Goal: Task Accomplishment & Management: Manage account settings

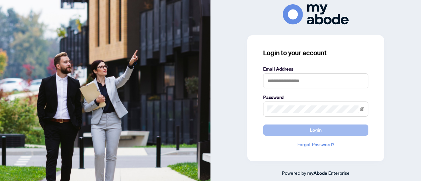
drag, startPoint x: 0, startPoint y: 0, endPoint x: 311, endPoint y: 132, distance: 337.8
click at [311, 132] on span "Login" at bounding box center [316, 130] width 12 height 11
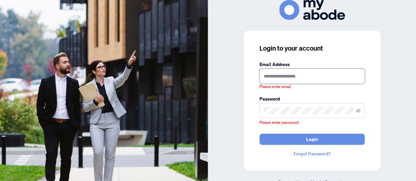
click at [297, 69] on input "text" at bounding box center [312, 76] width 105 height 15
type input "**********"
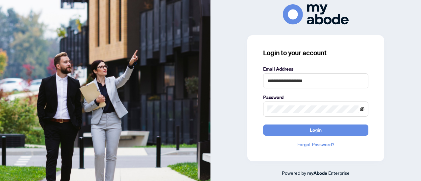
click at [363, 108] on icon "eye-invisible" at bounding box center [362, 109] width 5 height 4
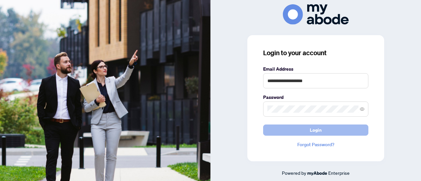
click at [317, 131] on span "Login" at bounding box center [316, 130] width 12 height 11
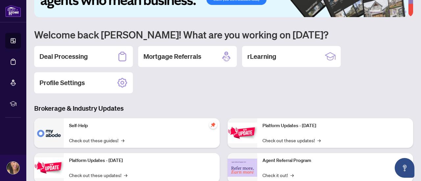
scroll to position [31, 0]
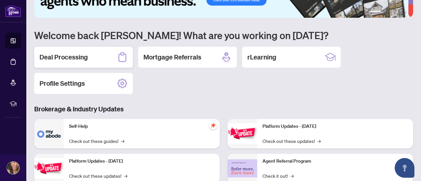
click at [92, 56] on div "Deal Processing" at bounding box center [83, 57] width 99 height 21
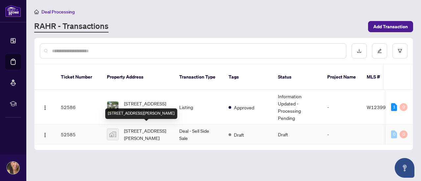
click at [139, 127] on span "250 Linwood Crescent, Burlington, ON, Canada" at bounding box center [146, 134] width 45 height 14
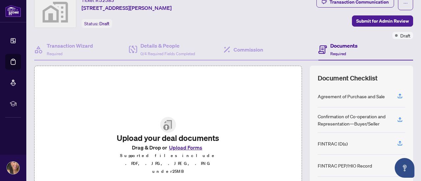
scroll to position [5, 0]
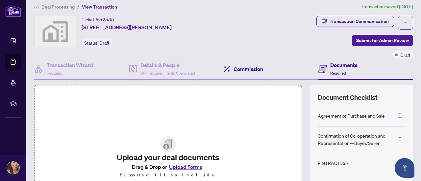
click at [252, 67] on h4 "Commission" at bounding box center [249, 69] width 30 height 8
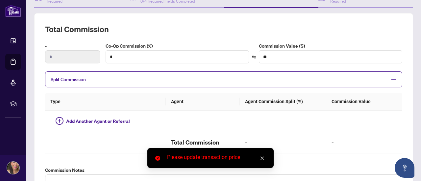
scroll to position [13, 0]
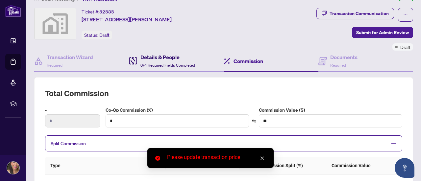
click at [164, 61] on div "Details & People 0/4 Required Fields Completed" at bounding box center [167, 60] width 55 height 15
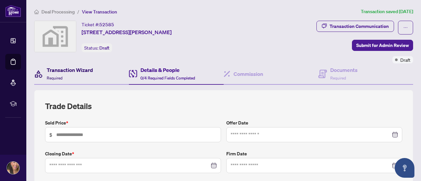
click at [87, 70] on h4 "Transaction Wizard" at bounding box center [70, 70] width 46 height 8
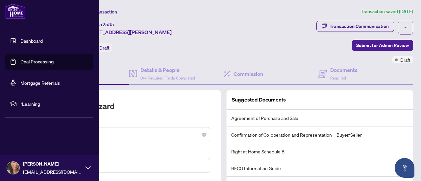
click at [14, 8] on img at bounding box center [15, 11] width 20 height 16
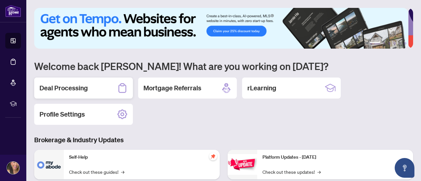
click at [103, 88] on div "Deal Processing" at bounding box center [83, 88] width 99 height 21
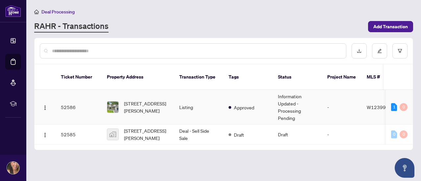
click at [354, 104] on td "-" at bounding box center [341, 107] width 39 height 35
